Goal: Task Accomplishment & Management: Manage account settings

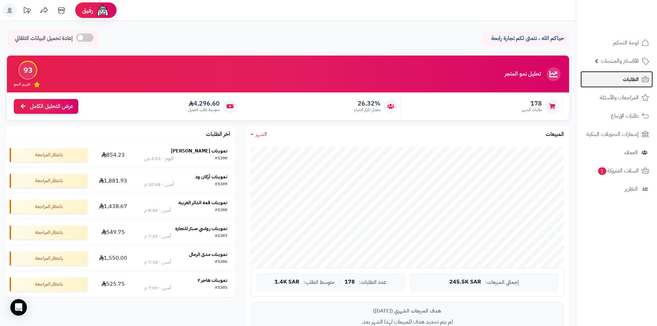
click at [641, 80] on link "الطلبات" at bounding box center [617, 79] width 72 height 17
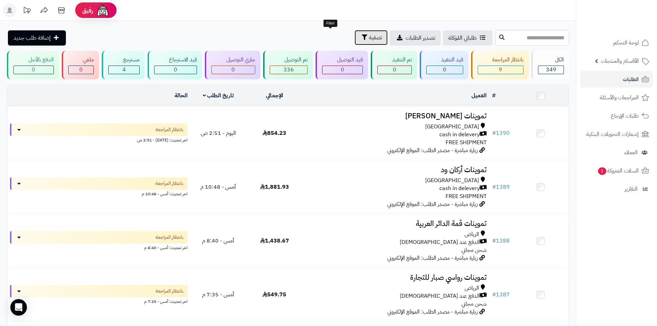
click at [369, 41] on span "تصفية" at bounding box center [375, 37] width 13 height 8
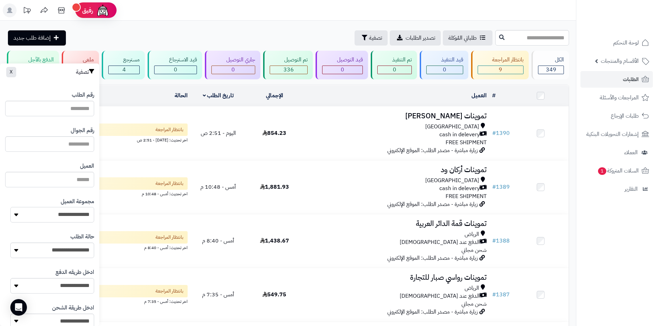
click at [66, 216] on select "**********" at bounding box center [52, 215] width 84 height 16
select select "*"
click at [10, 207] on select "**********" at bounding box center [52, 215] width 84 height 16
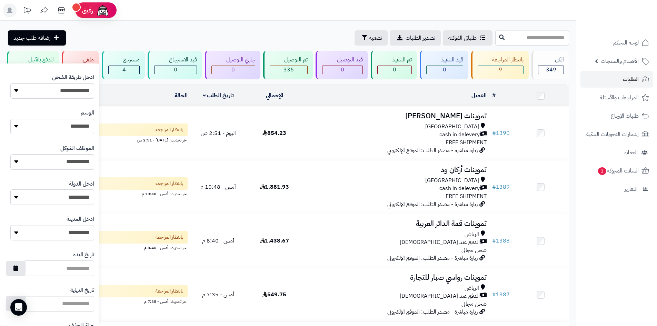
scroll to position [293, 0]
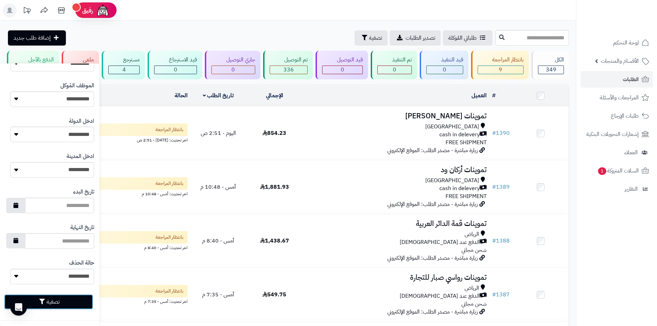
click at [87, 299] on button "تصفية" at bounding box center [48, 301] width 89 height 15
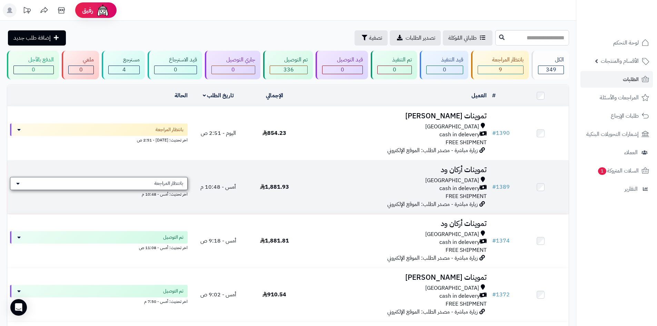
click at [171, 182] on span "بانتظار المراجعة" at bounding box center [168, 183] width 29 height 7
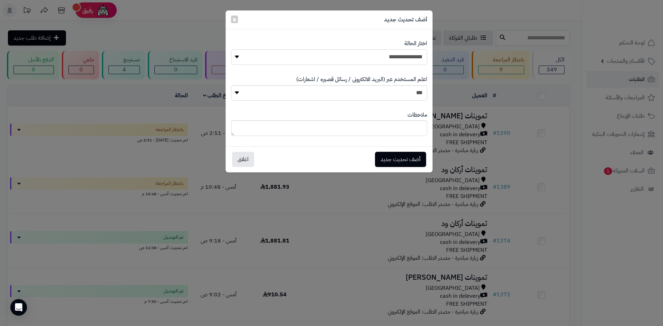
click at [379, 53] on select "**********" at bounding box center [329, 57] width 196 height 16
select select "**"
click at [231, 49] on select "**********" at bounding box center [329, 57] width 196 height 16
click at [407, 156] on button "أضف تحديث جديد" at bounding box center [400, 159] width 51 height 15
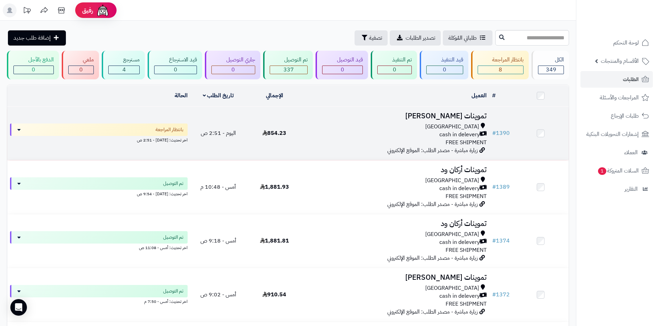
click at [320, 134] on div "cash in delevery" at bounding box center [396, 135] width 182 height 8
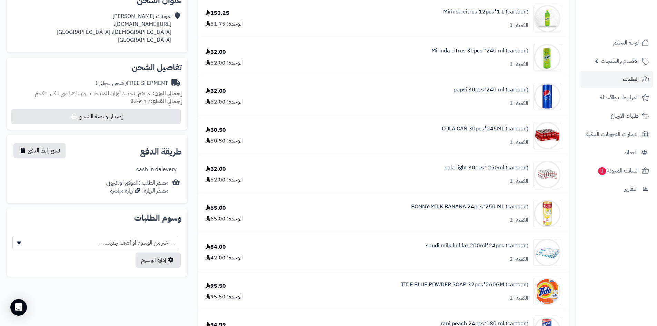
scroll to position [207, 0]
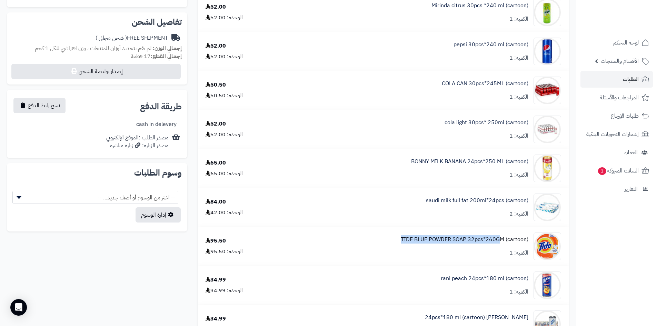
drag, startPoint x: 398, startPoint y: 237, endPoint x: 501, endPoint y: 239, distance: 103.2
click at [501, 239] on div "TIDE BLUE POWDER SOAP 32pcs*260GM (cartoon) الكمية: 1" at bounding box center [427, 247] width 280 height 28
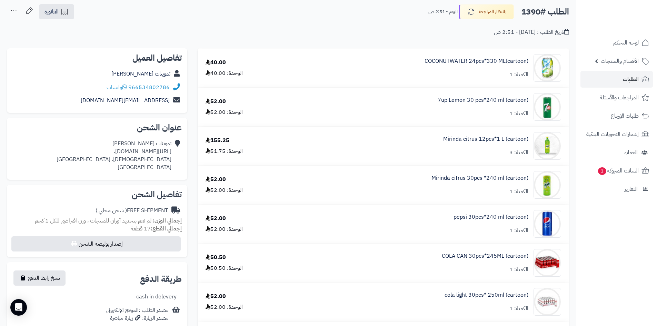
scroll to position [0, 0]
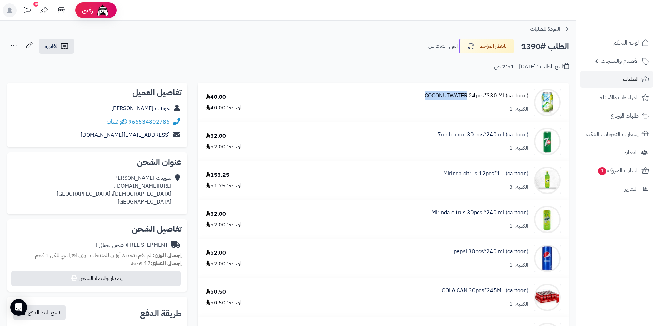
drag, startPoint x: 418, startPoint y: 95, endPoint x: 467, endPoint y: 99, distance: 49.5
click at [467, 99] on div "COCONUTWATER 24pcs*330 ML(cartoon) الكمية: 1" at bounding box center [427, 103] width 280 height 28
copy link "COCONUTWATER"
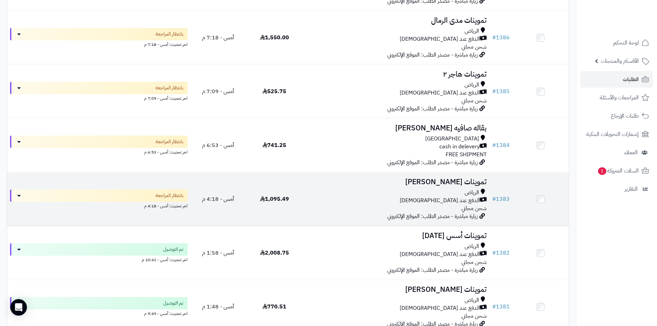
scroll to position [311, 0]
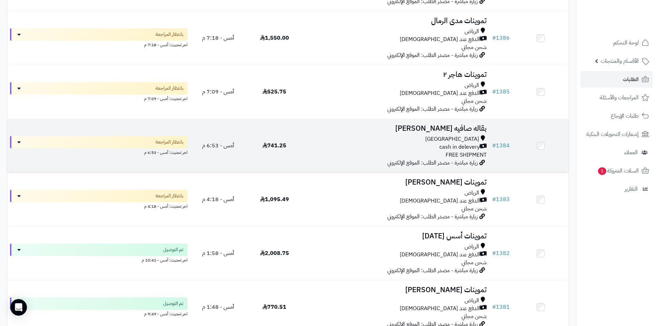
click at [304, 140] on td "بقاله صافيه الدوسري Riyadh cash in delevery FREE SHIPMENT زيارة مباشرة - مصدر ا…" at bounding box center [396, 145] width 187 height 53
click at [305, 139] on td "بقاله صافيه الدوسري Riyadh cash in delevery FREE SHIPMENT زيارة مباشرة - مصدر ا…" at bounding box center [396, 145] width 187 height 53
click at [391, 135] on div "Riyadh" at bounding box center [396, 139] width 182 height 8
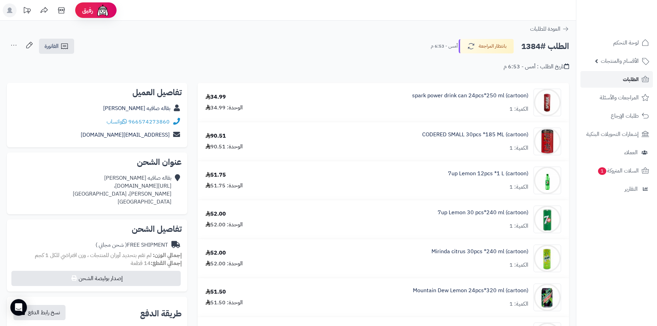
click at [612, 81] on link "الطلبات" at bounding box center [617, 79] width 72 height 17
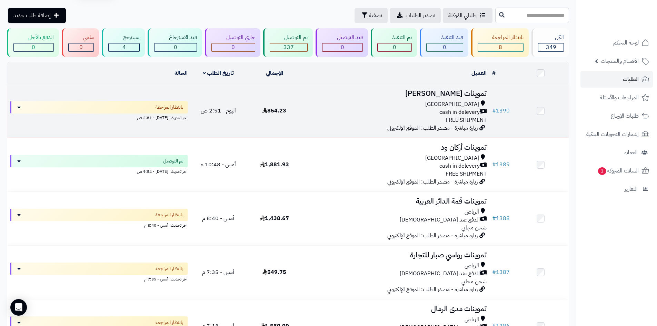
scroll to position [35, 0]
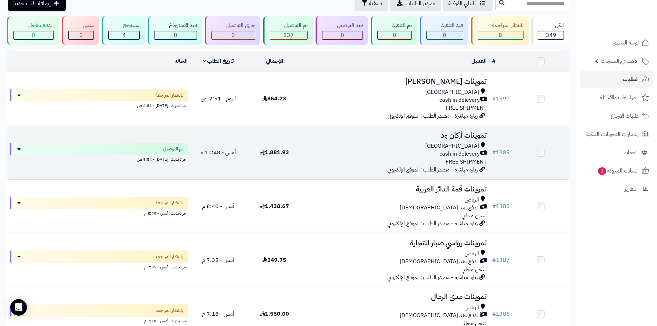
click at [309, 145] on div "Riyadh" at bounding box center [396, 146] width 182 height 8
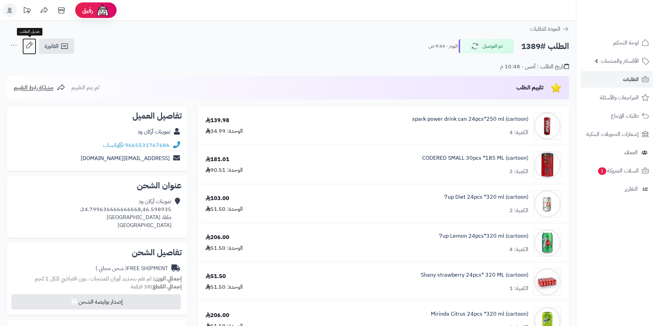
click at [28, 47] on icon at bounding box center [29, 45] width 14 height 14
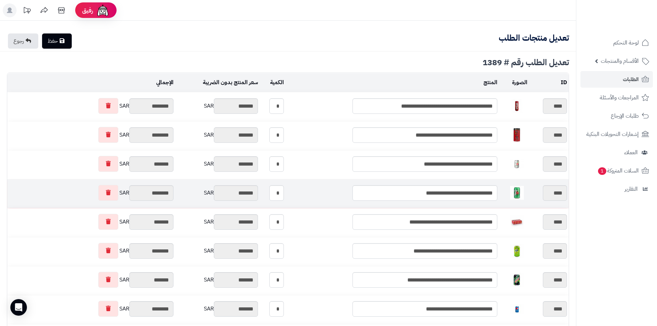
type textarea "**********"
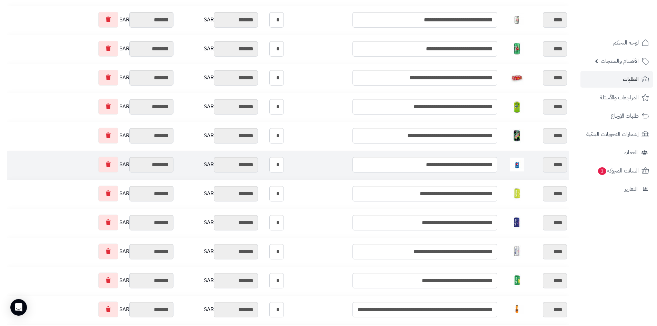
scroll to position [104, 0]
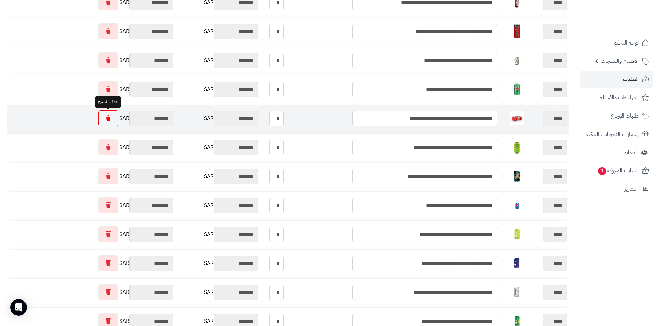
click at [100, 118] on link at bounding box center [108, 118] width 20 height 16
type input "*********"
type input "********"
type input "*********"
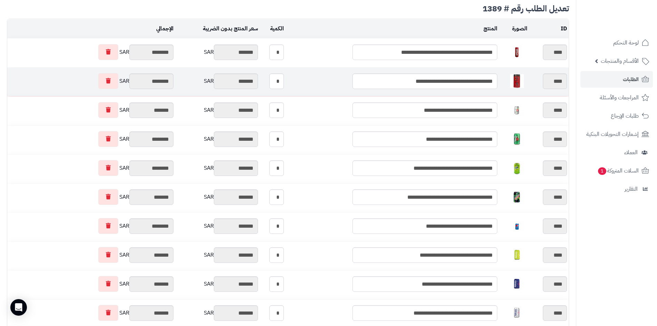
scroll to position [0, 0]
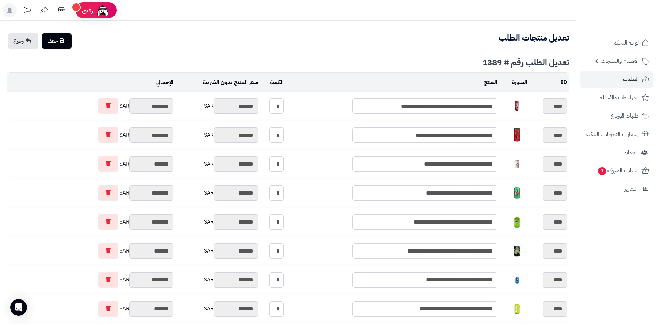
click at [54, 39] on link "حفظ" at bounding box center [57, 40] width 30 height 15
type input "**********"
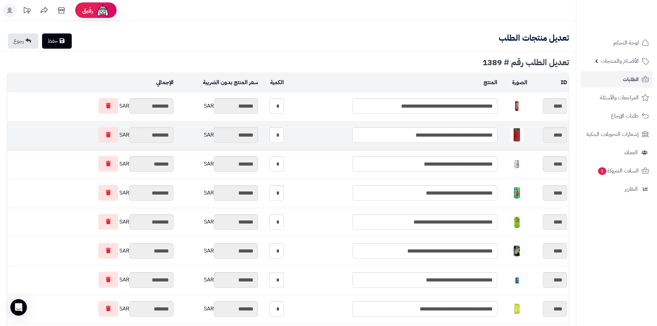
type textarea "**********"
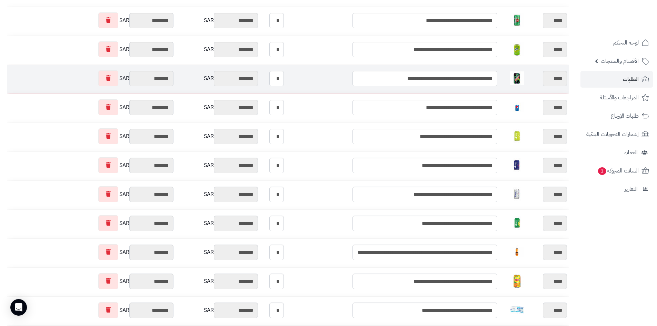
scroll to position [35, 0]
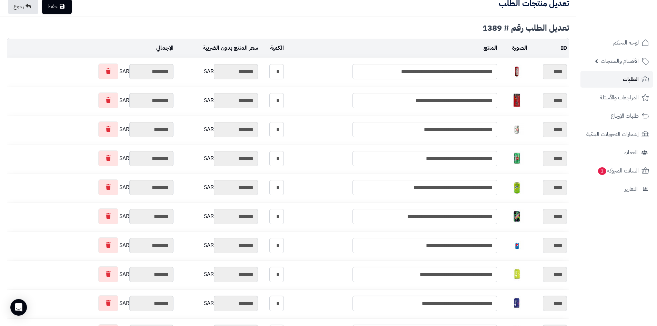
click at [626, 77] on span "الطلبات" at bounding box center [631, 80] width 16 height 10
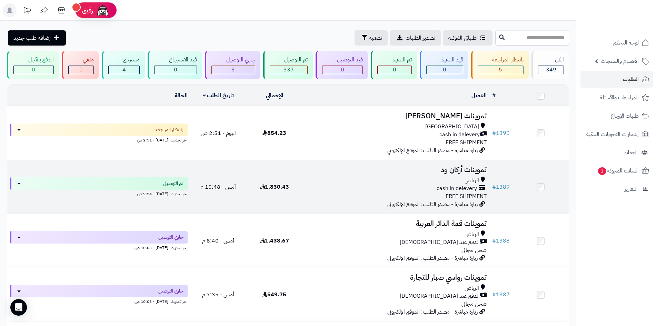
click at [332, 189] on div "cash in delevery" at bounding box center [396, 189] width 182 height 8
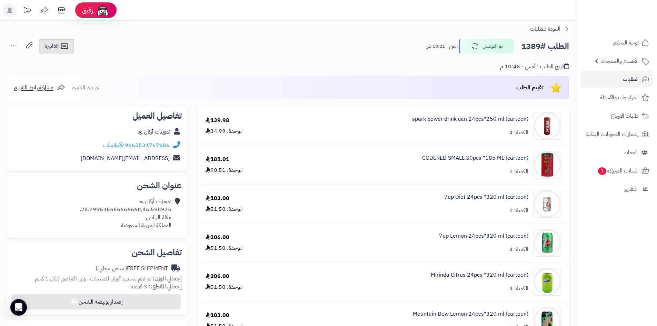
click at [66, 48] on icon at bounding box center [64, 46] width 8 height 8
click at [66, 56] on ul "طباعة الفاتورة إرسال الفاتورة إلى بريد العميل" at bounding box center [75, 72] width 74 height 35
click at [67, 44] on icon at bounding box center [64, 46] width 7 height 6
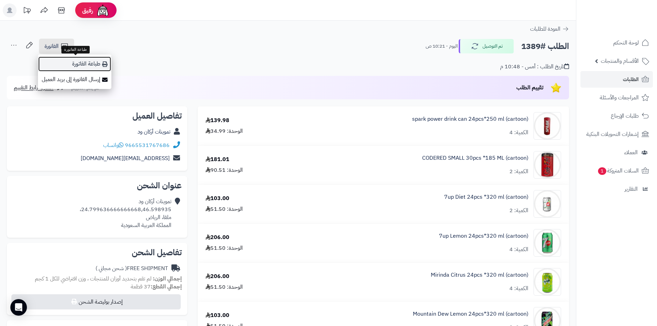
click at [85, 65] on link "طباعة الفاتورة" at bounding box center [75, 64] width 74 height 16
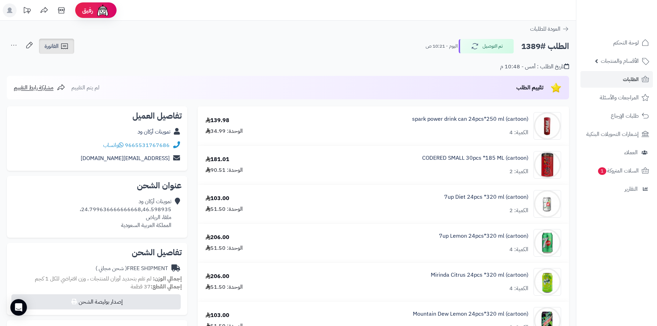
drag, startPoint x: 52, startPoint y: 49, endPoint x: 51, endPoint y: 53, distance: 4.0
click at [52, 49] on span "الفاتورة" at bounding box center [52, 46] width 14 height 8
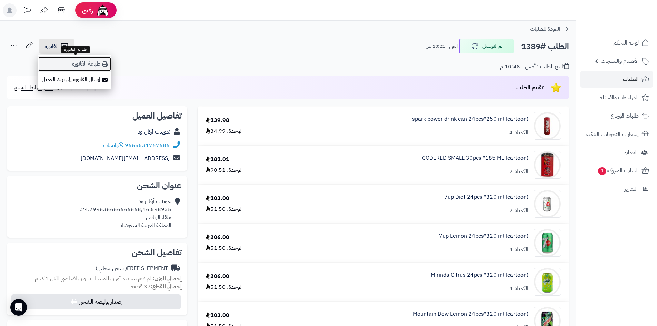
click at [91, 64] on link "طباعة الفاتورة" at bounding box center [75, 64] width 74 height 16
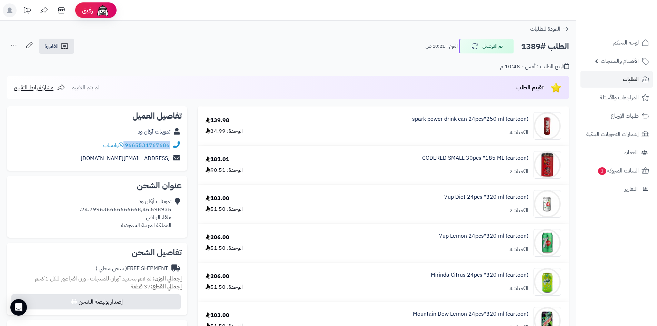
drag, startPoint x: 171, startPoint y: 144, endPoint x: 125, endPoint y: 142, distance: 46.3
click at [125, 142] on div "9665531767686 واتساب" at bounding box center [96, 145] width 169 height 13
copy div "9665531767686"
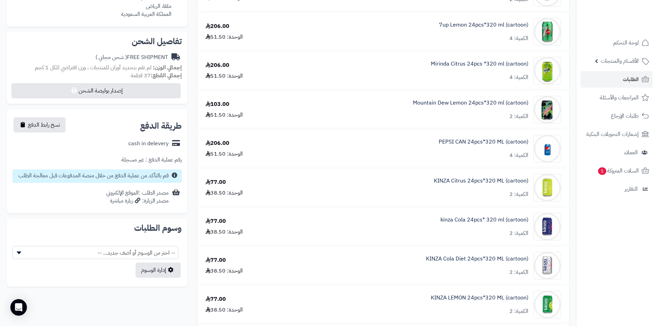
scroll to position [207, 0]
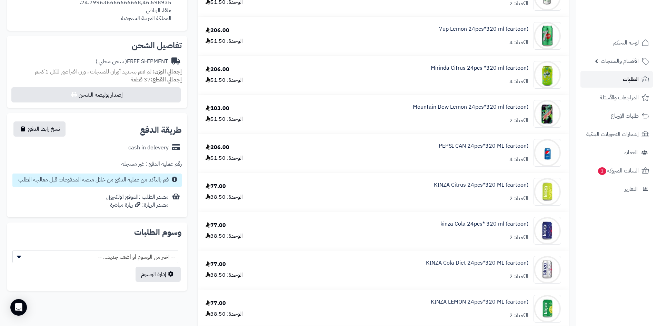
click at [609, 79] on link "الطلبات" at bounding box center [617, 79] width 72 height 17
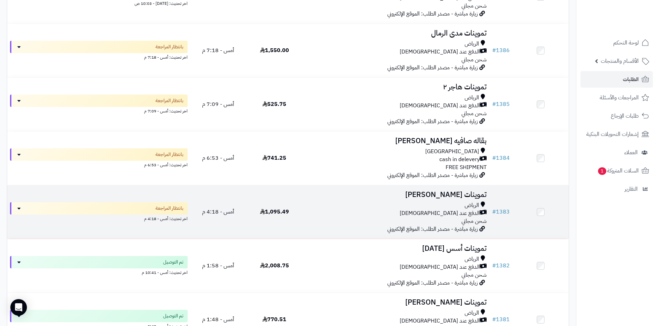
scroll to position [311, 0]
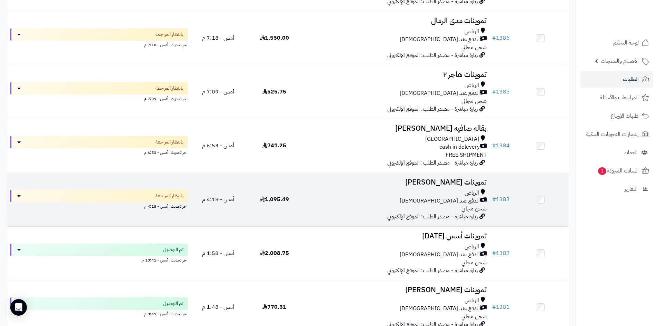
click at [286, 189] on td "1,095.49" at bounding box center [274, 199] width 56 height 53
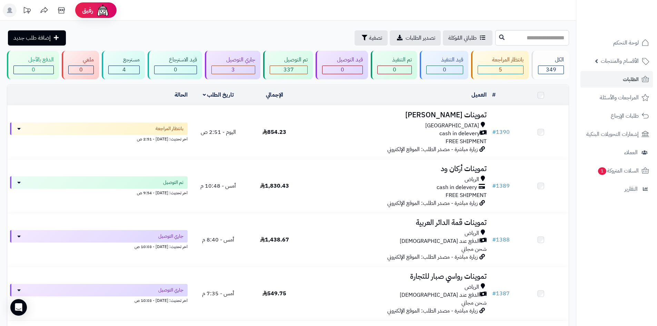
scroll to position [311, 0]
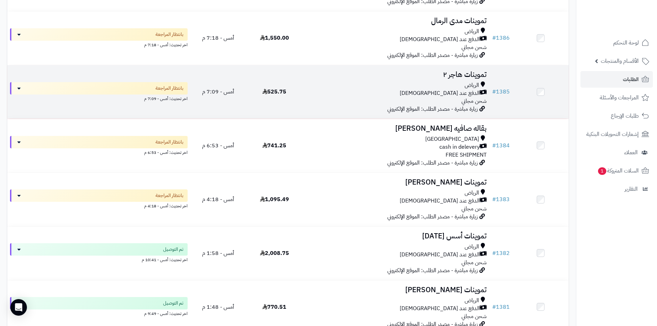
click at [316, 97] on div "[PERSON_NAME] عند الاستلام شحن مجاني" at bounding box center [396, 93] width 182 height 24
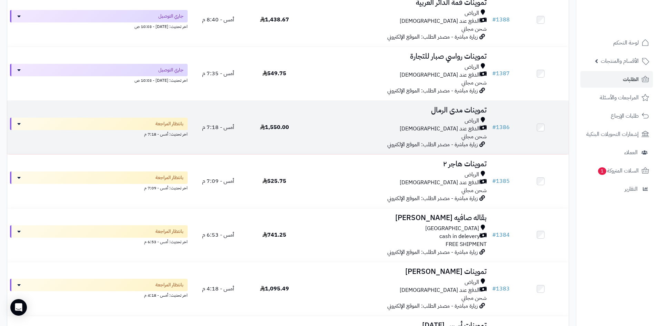
scroll to position [207, 0]
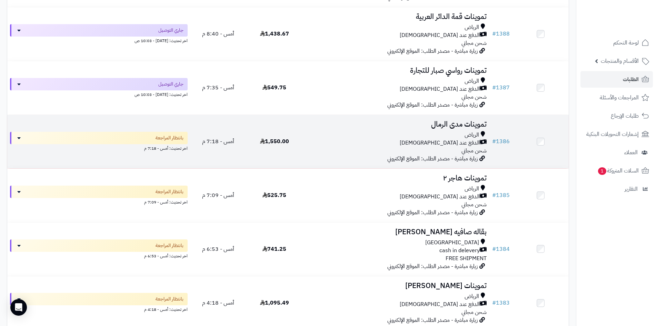
click at [287, 125] on td "1,550.00" at bounding box center [274, 141] width 56 height 53
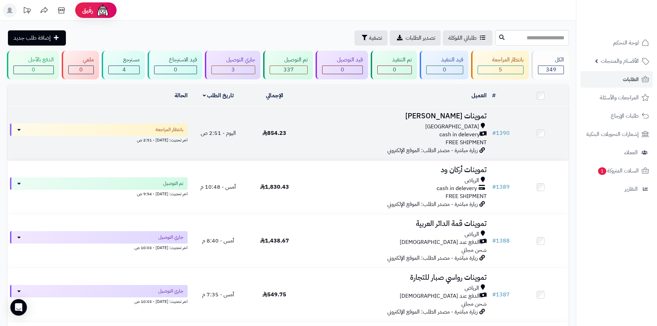
click at [337, 136] on div "cash in delevery" at bounding box center [396, 135] width 182 height 8
click at [321, 145] on div "[GEOGRAPHIC_DATA] cash in delevery FREE SHIPMENT" at bounding box center [396, 135] width 182 height 24
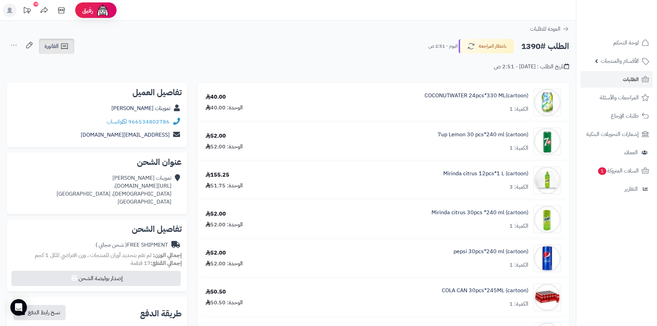
click at [51, 46] on span "الفاتورة" at bounding box center [52, 46] width 14 height 8
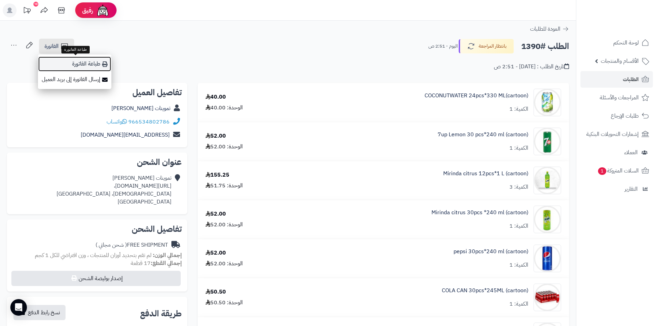
click at [91, 61] on link "طباعة الفاتورة" at bounding box center [75, 64] width 74 height 16
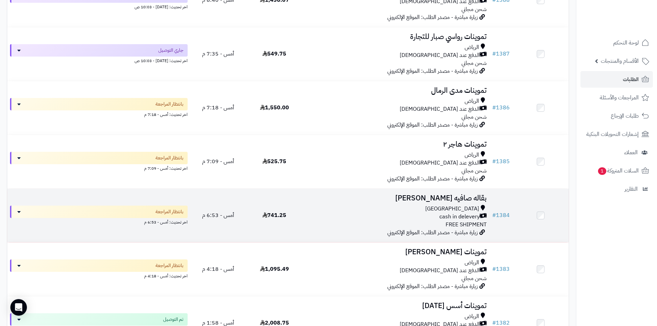
scroll to position [242, 0]
click at [347, 204] on div "[GEOGRAPHIC_DATA]" at bounding box center [396, 208] width 182 height 8
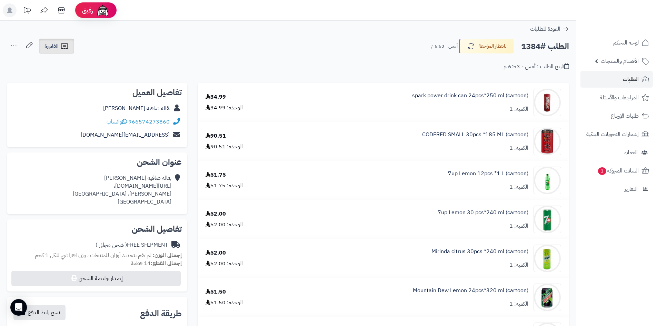
click at [72, 45] on link "الفاتورة" at bounding box center [56, 46] width 35 height 15
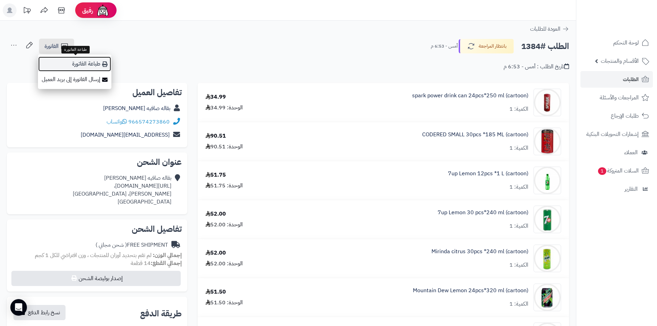
click at [87, 64] on link "طباعة الفاتورة" at bounding box center [75, 64] width 74 height 16
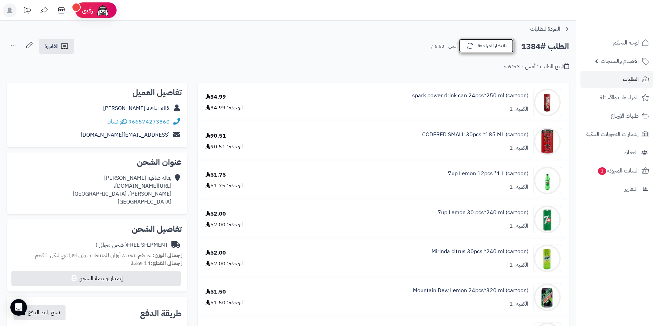
click at [495, 48] on button "بانتظار المراجعة" at bounding box center [486, 46] width 55 height 14
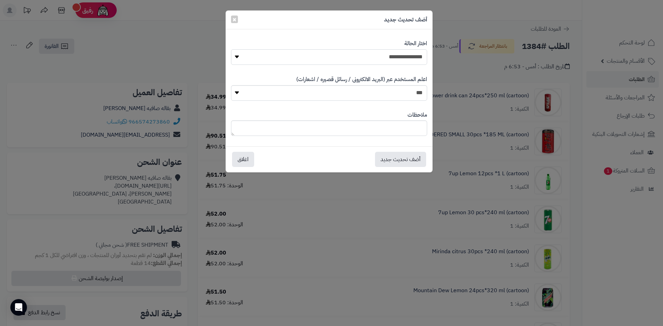
click at [348, 49] on select "**********" at bounding box center [329, 57] width 196 height 16
select select "*"
click at [231, 49] on select "**********" at bounding box center [329, 57] width 196 height 16
click at [414, 158] on button "أضف تحديث جديد" at bounding box center [400, 159] width 51 height 15
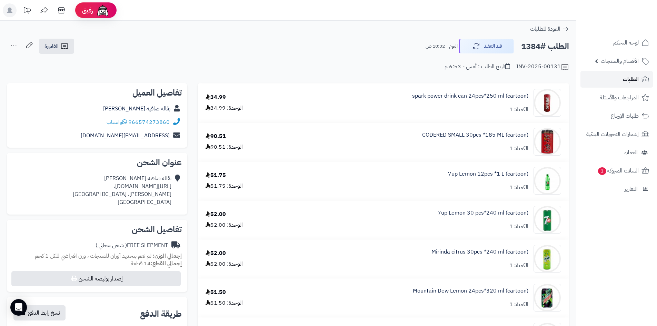
click at [627, 79] on span "الطلبات" at bounding box center [631, 80] width 16 height 10
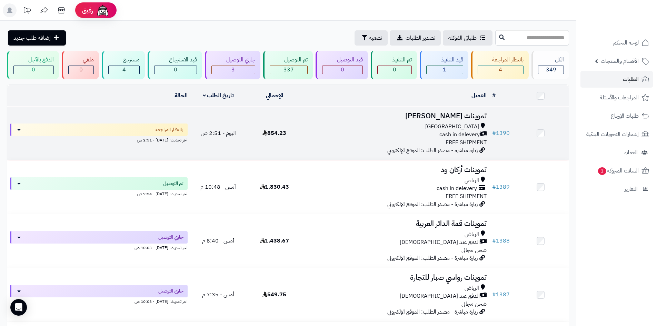
click at [313, 136] on div "cash in delevery" at bounding box center [396, 135] width 182 height 8
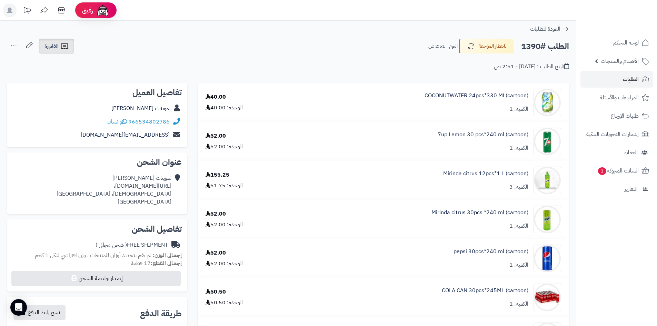
click at [51, 47] on span "الفاتورة" at bounding box center [52, 46] width 14 height 8
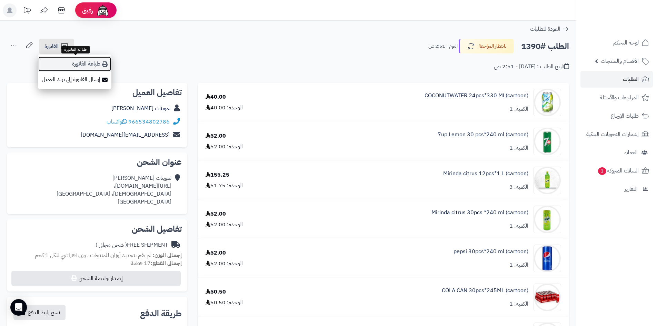
click at [80, 64] on link "طباعة الفاتورة" at bounding box center [75, 64] width 74 height 16
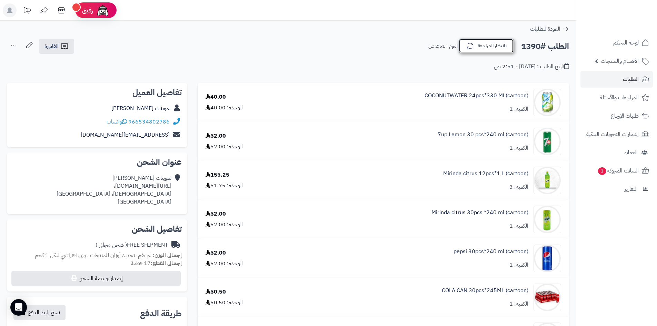
click at [485, 46] on button "بانتظار المراجعة" at bounding box center [486, 46] width 55 height 14
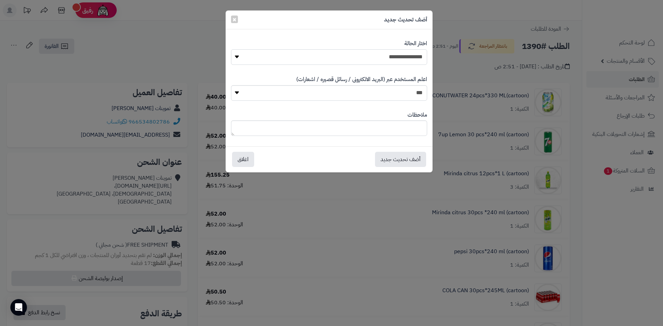
click at [388, 54] on select "**********" at bounding box center [329, 57] width 196 height 16
select select "*"
click at [231, 49] on select "**********" at bounding box center [329, 57] width 196 height 16
click at [414, 157] on button "أضف تحديث جديد" at bounding box center [400, 159] width 51 height 15
